Goal: Communication & Community: Answer question/provide support

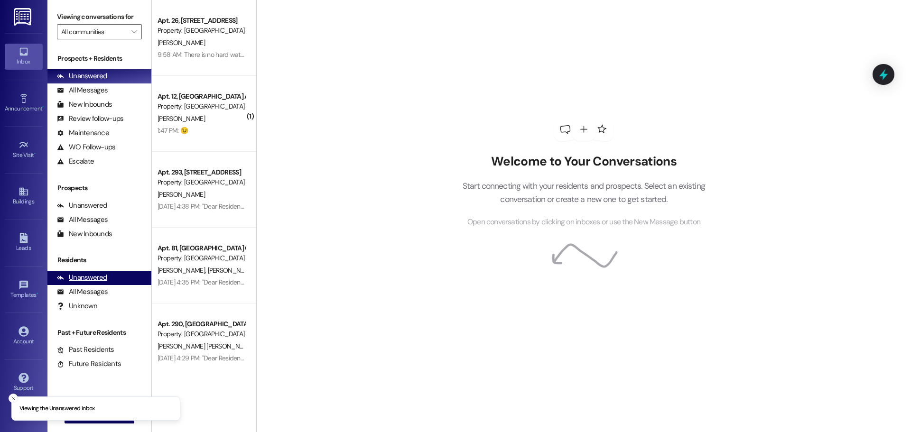
click at [106, 279] on div "Unanswered (0)" at bounding box center [99, 278] width 104 height 14
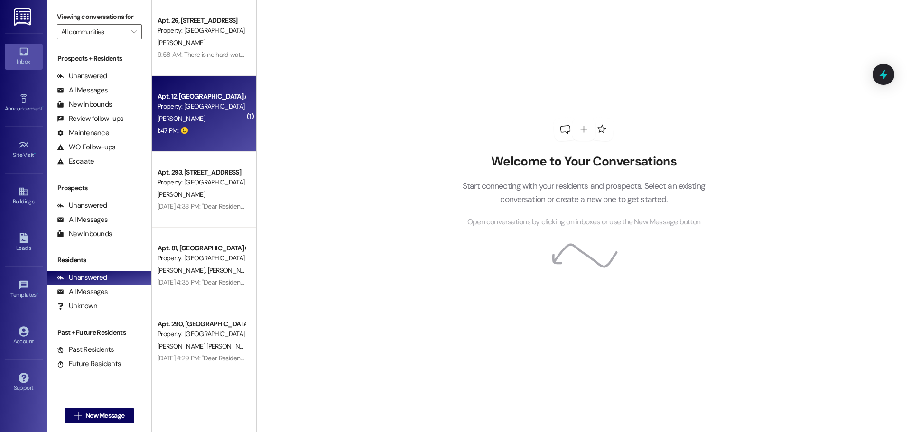
click at [225, 126] on div "1:47 PM: 😉 1:47 PM: 😉" at bounding box center [202, 131] width 90 height 12
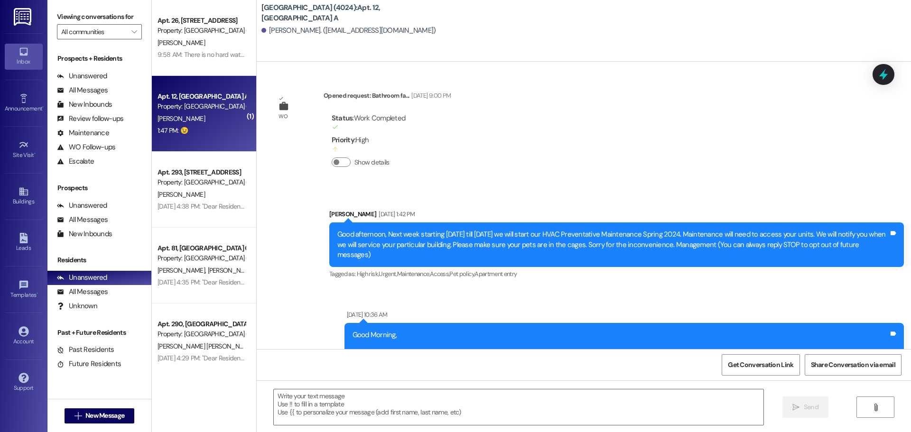
scroll to position [5585, 0]
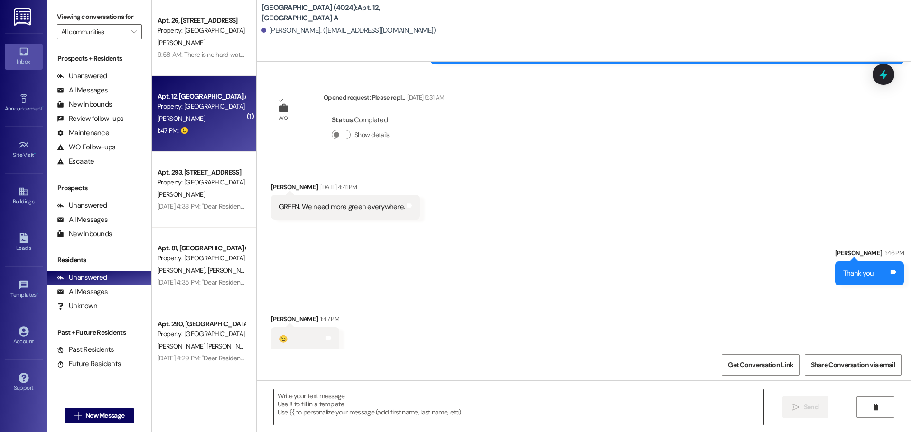
click at [574, 410] on textarea at bounding box center [519, 408] width 490 height 36
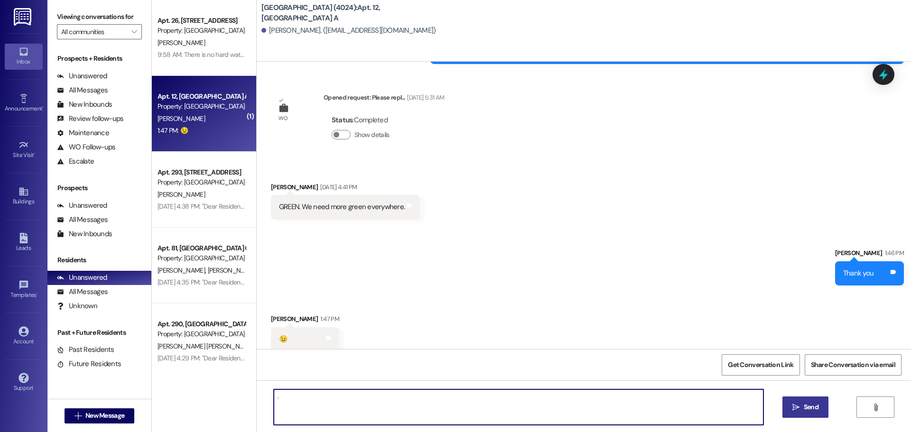
type textarea "."
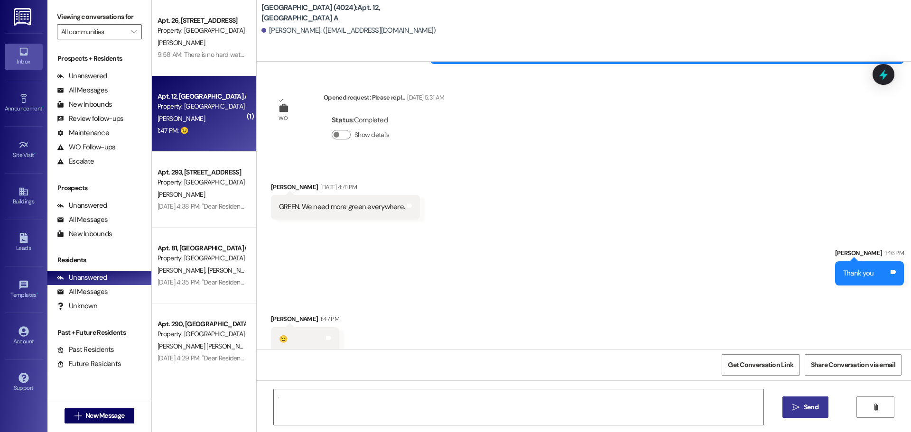
click at [808, 413] on button " Send" at bounding box center [806, 407] width 46 height 21
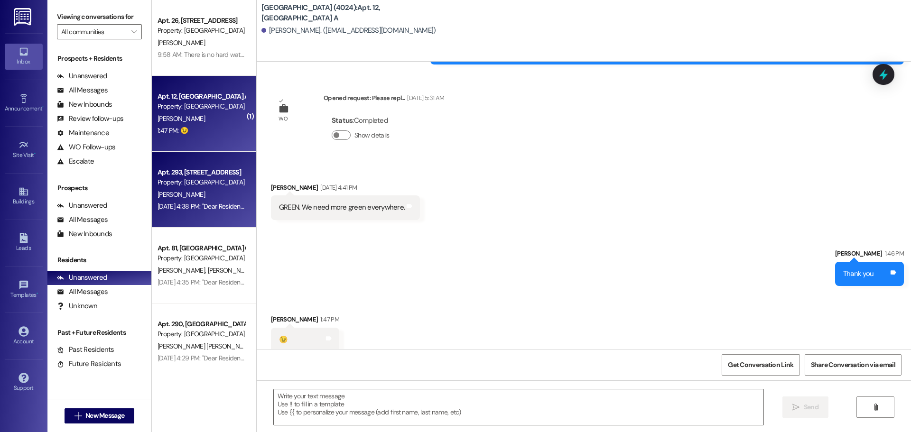
click at [218, 190] on div "[PERSON_NAME]" at bounding box center [202, 195] width 90 height 12
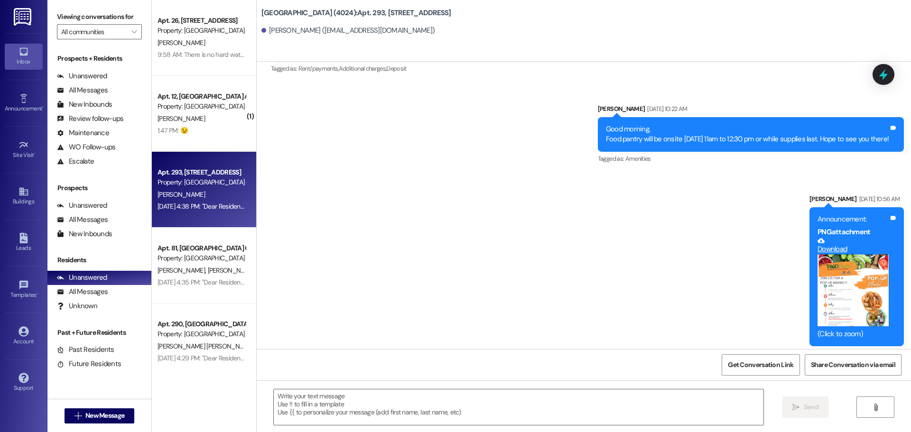
scroll to position [14399, 0]
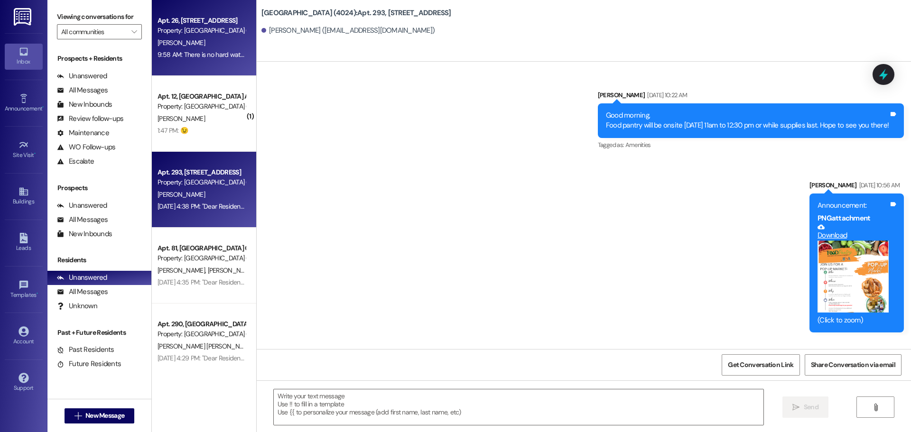
click at [204, 24] on div "Apt. 26, [STREET_ADDRESS]" at bounding box center [202, 21] width 88 height 10
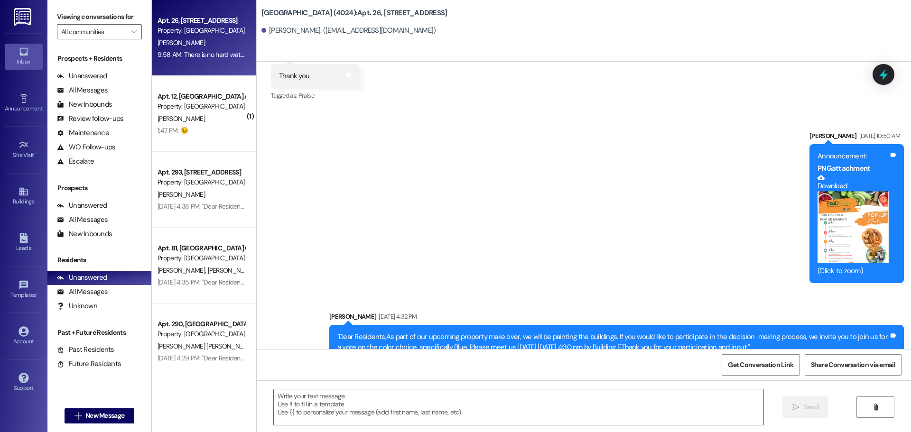
scroll to position [30943, 0]
